Goal: Check status

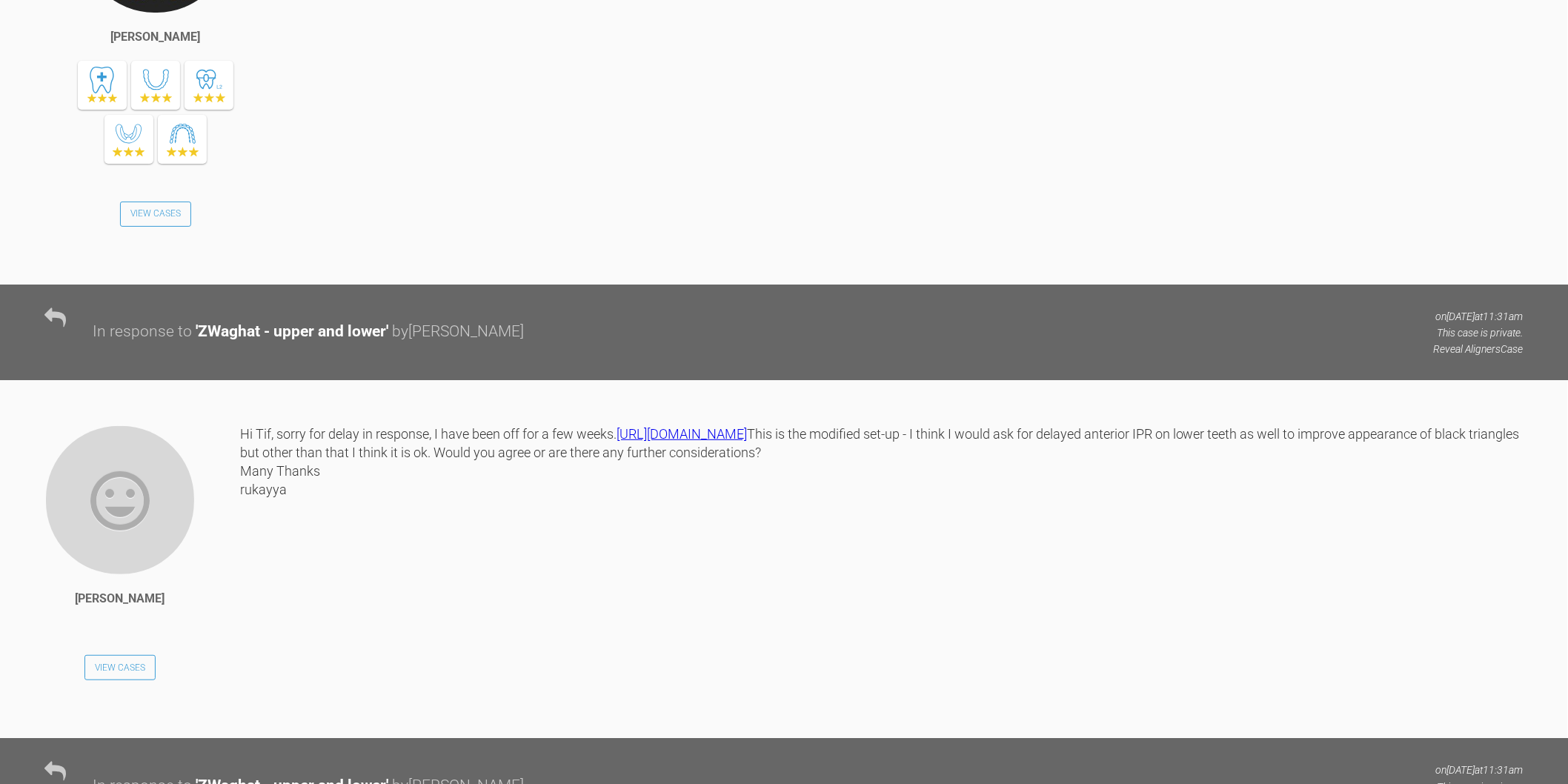
scroll to position [2552, 0]
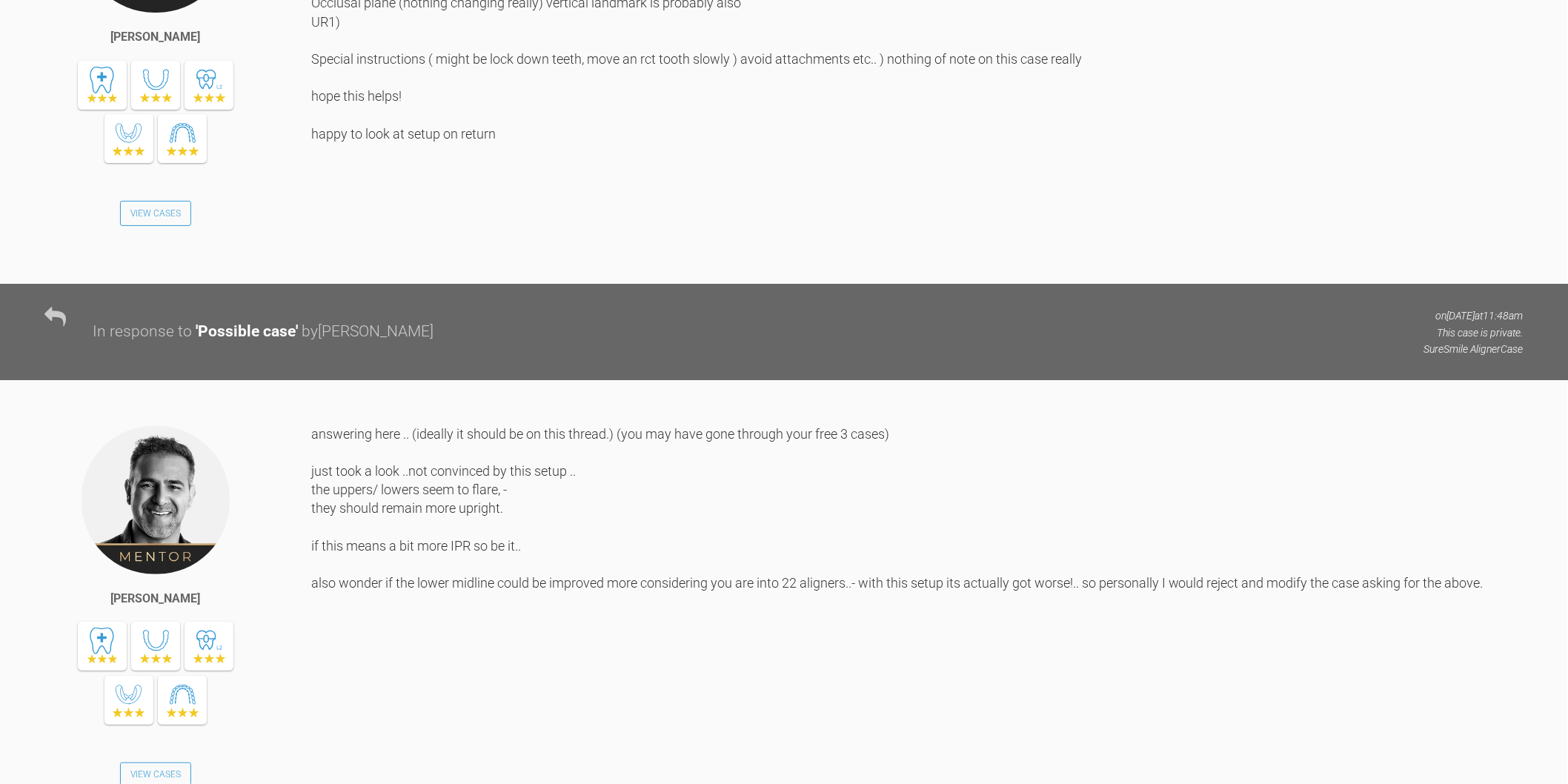
scroll to position [2388, 0]
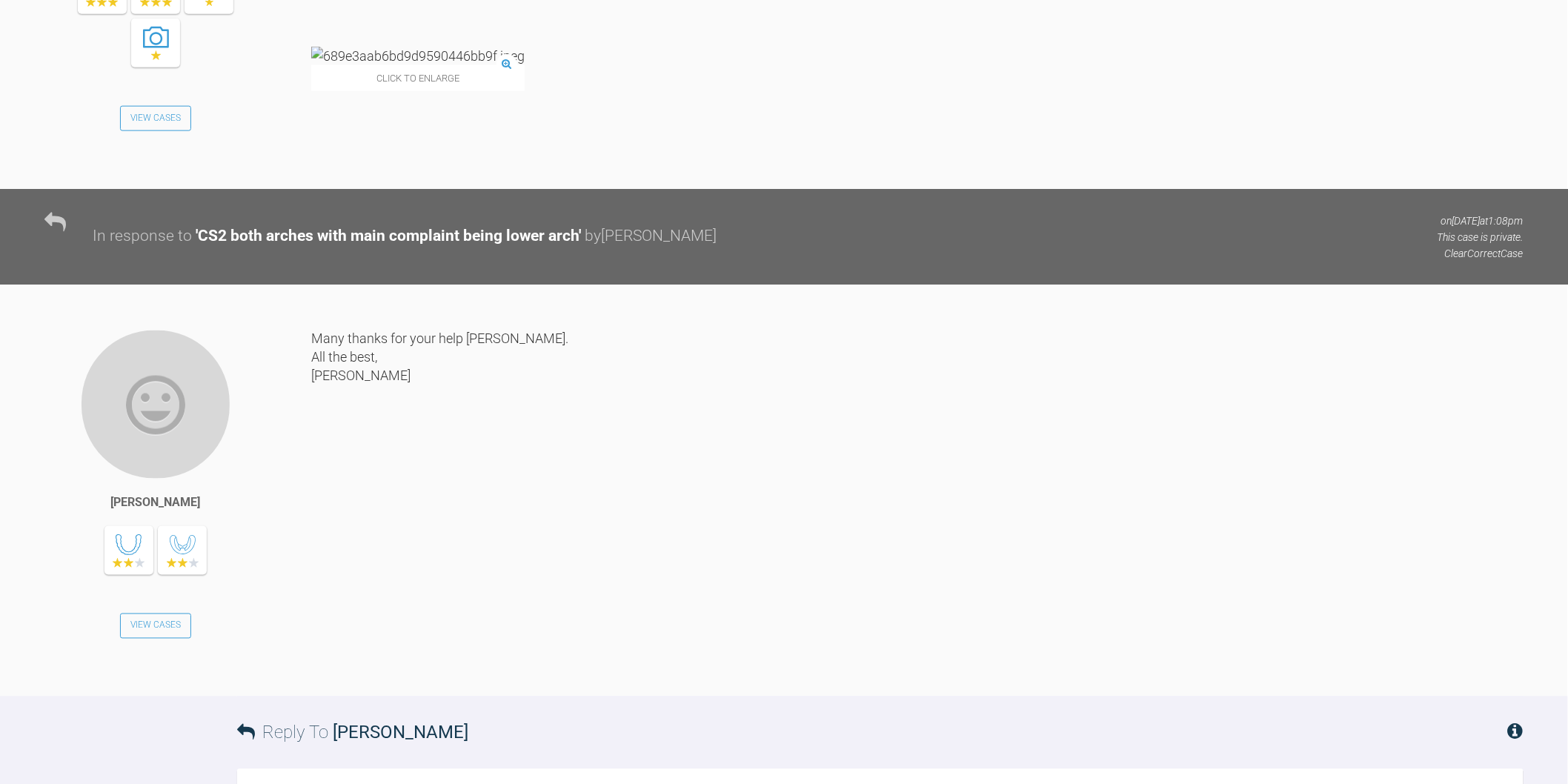
scroll to position [12505, 0]
